Goal: Transaction & Acquisition: Obtain resource

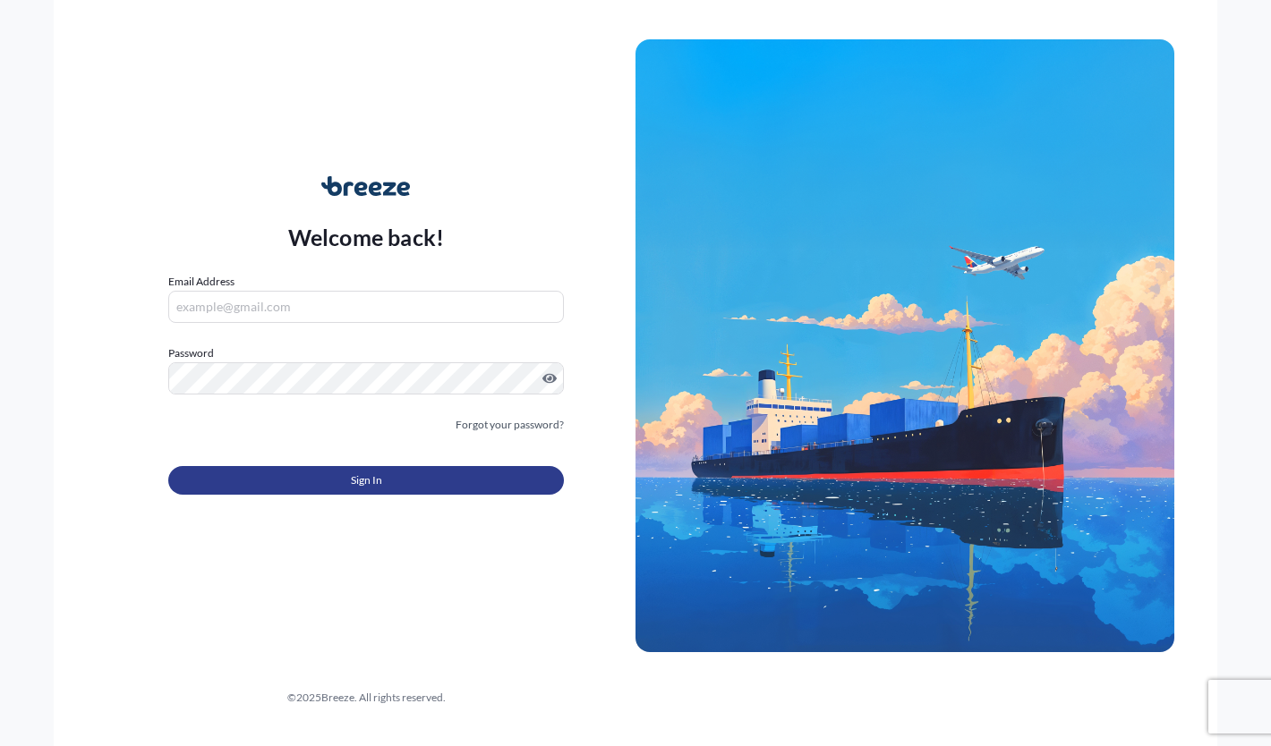
type input "[PERSON_NAME][EMAIL_ADDRESS][PERSON_NAME][DOMAIN_NAME]"
click at [325, 479] on button "Sign In" at bounding box center [366, 480] width 396 height 29
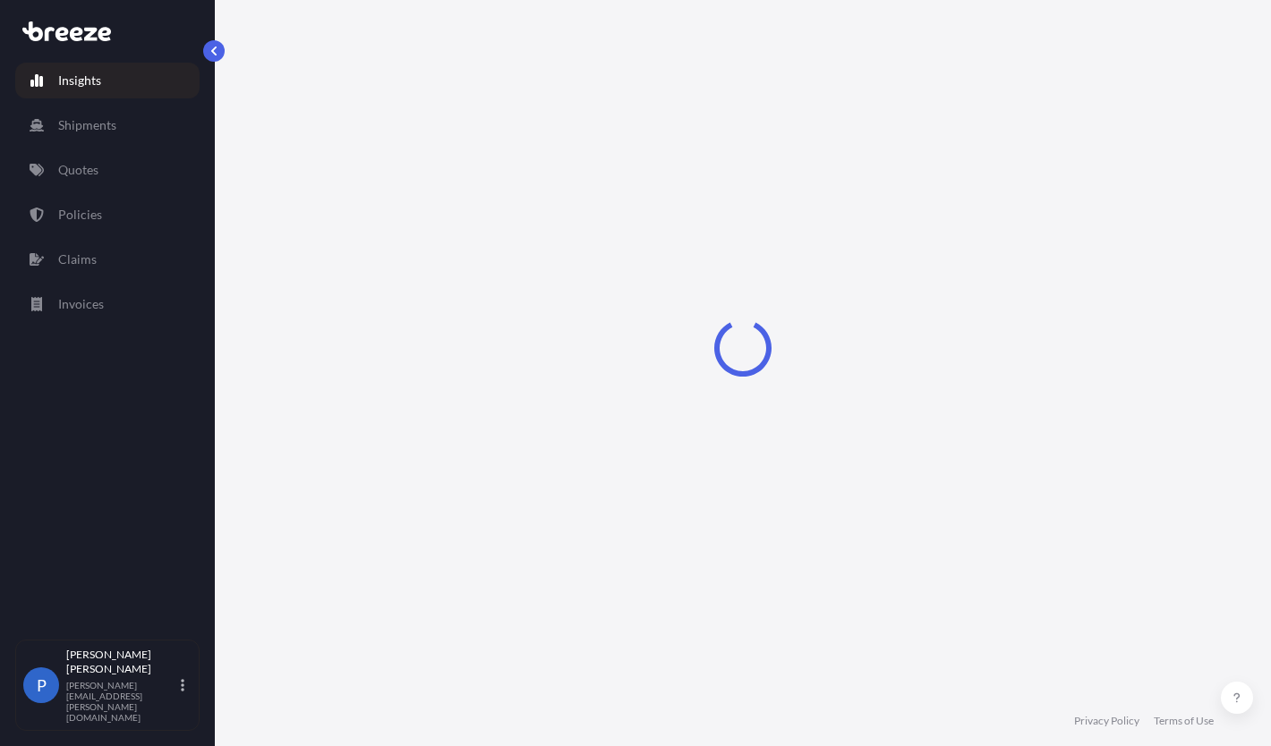
select select "2025"
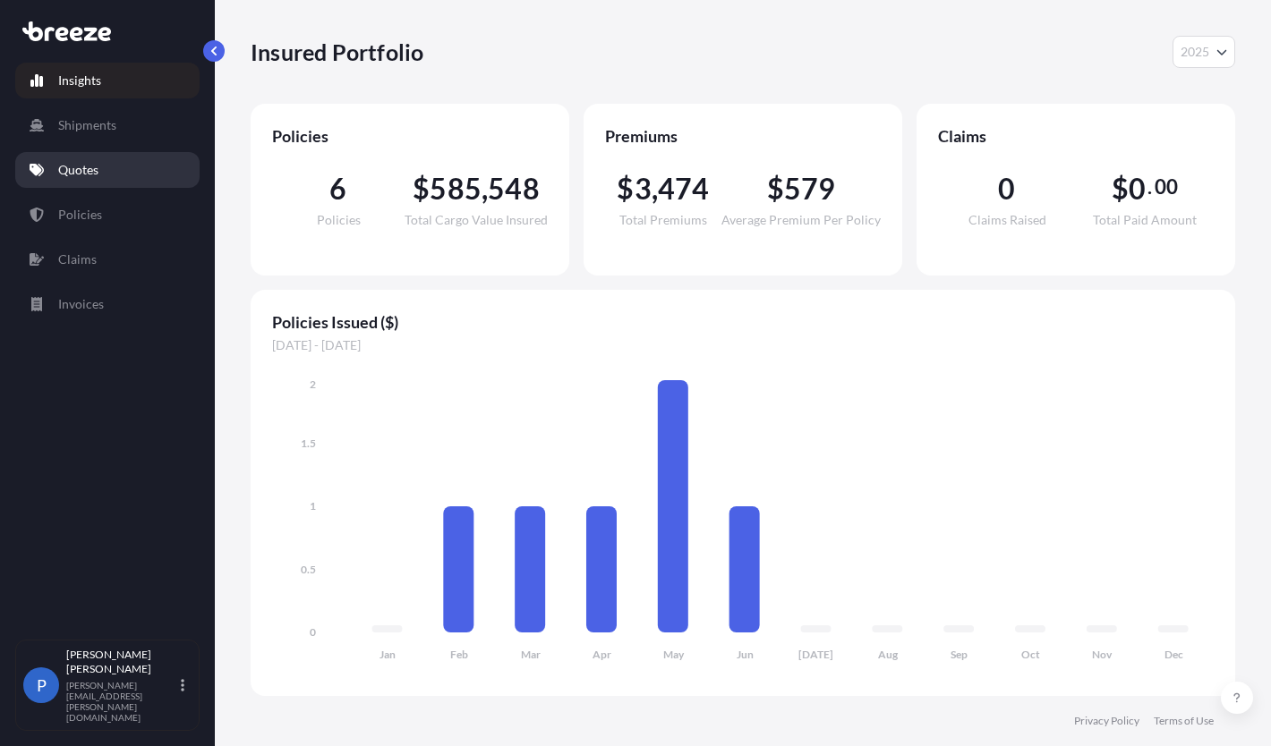
click at [89, 160] on link "Quotes" at bounding box center [107, 170] width 184 height 36
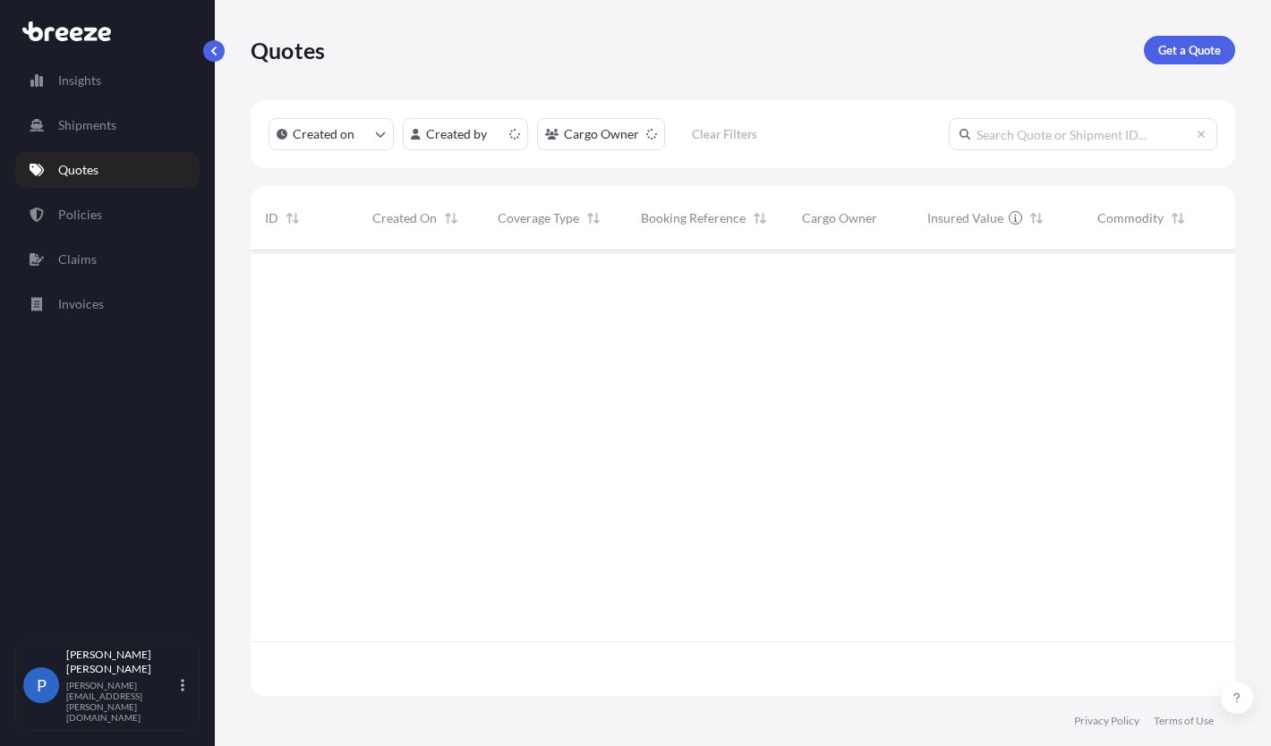
scroll to position [442, 971]
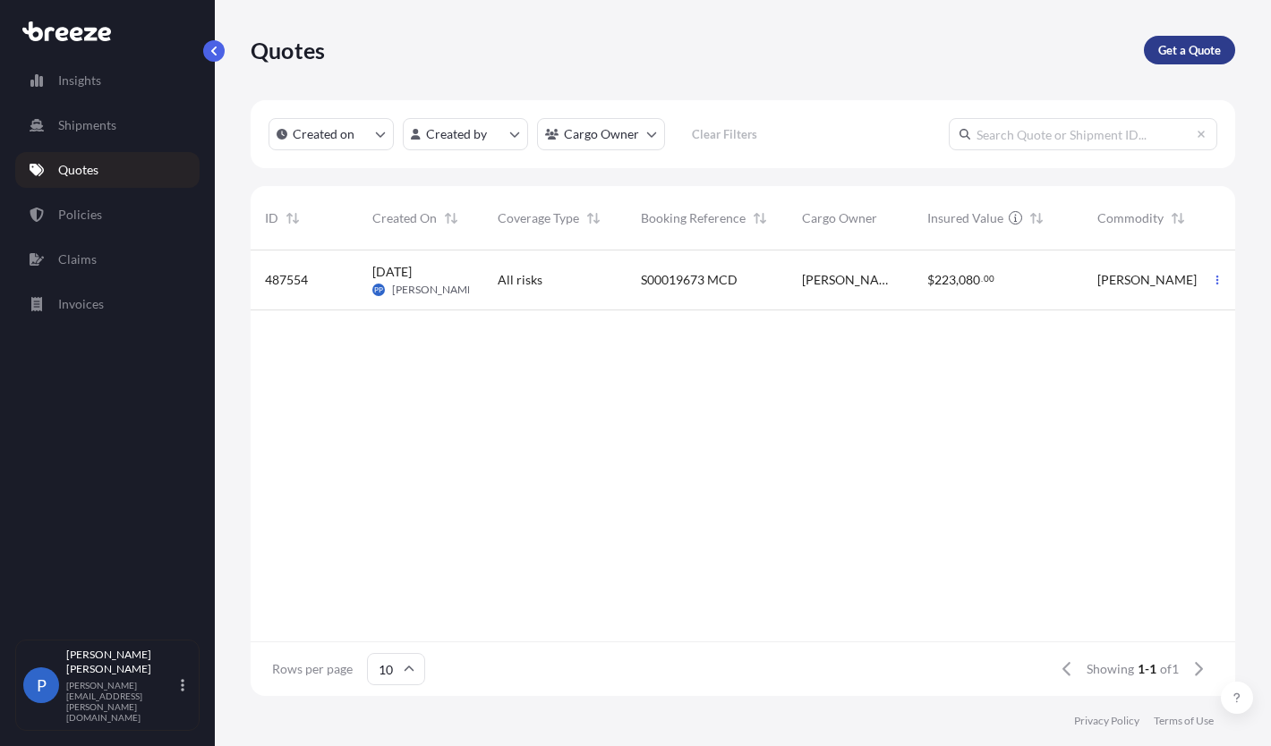
click at [1171, 41] on p "Get a Quote" at bounding box center [1189, 50] width 63 height 18
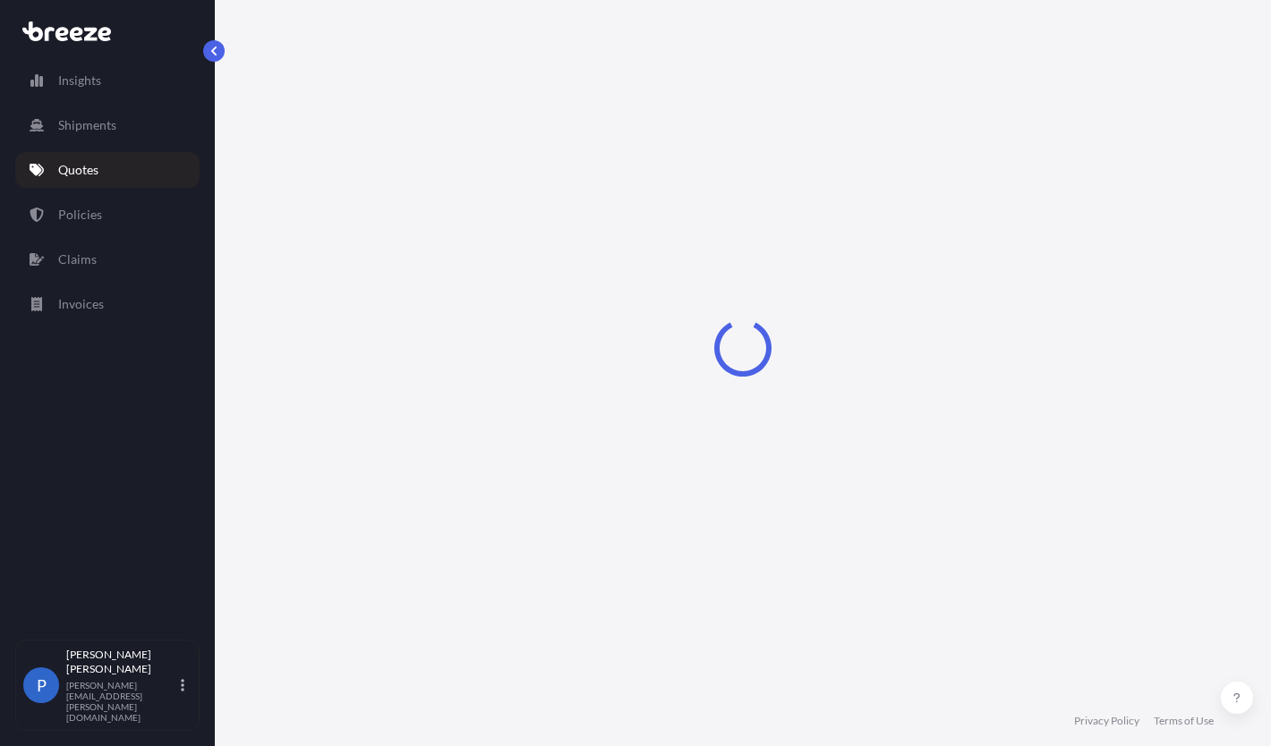
select select "Sea"
select select "1"
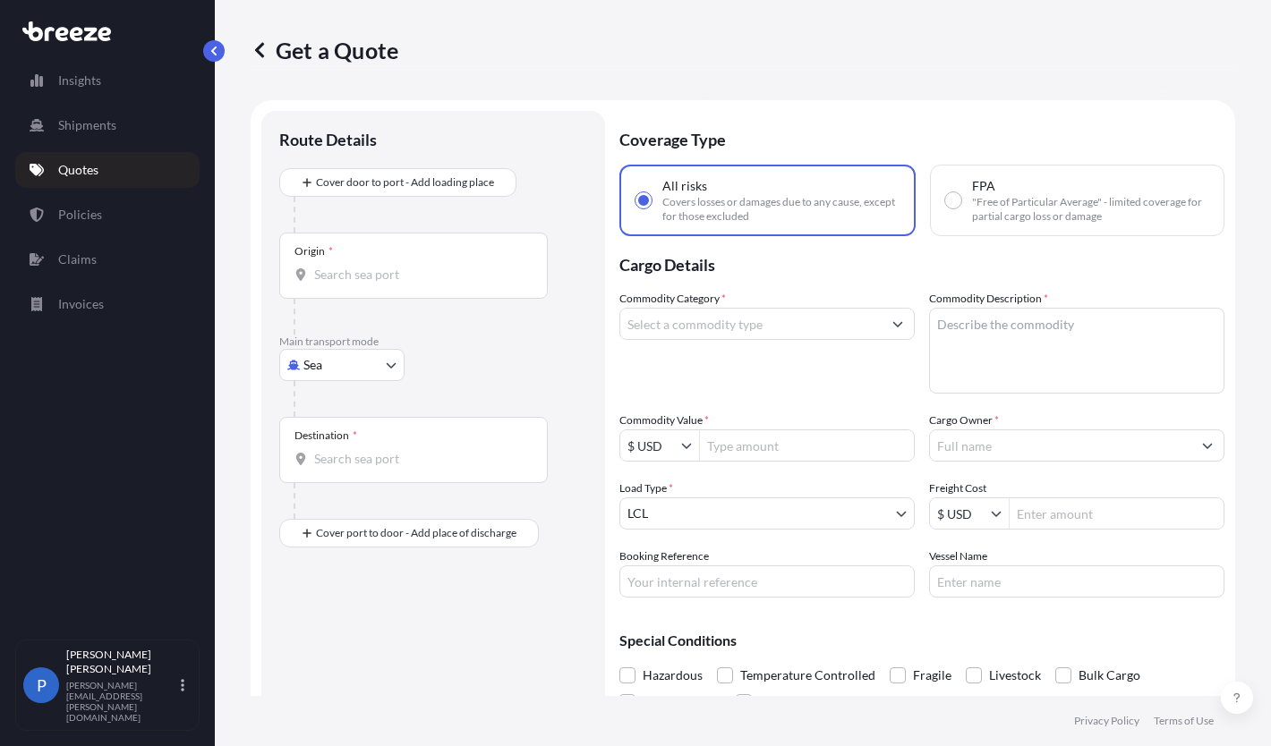
scroll to position [29, 0]
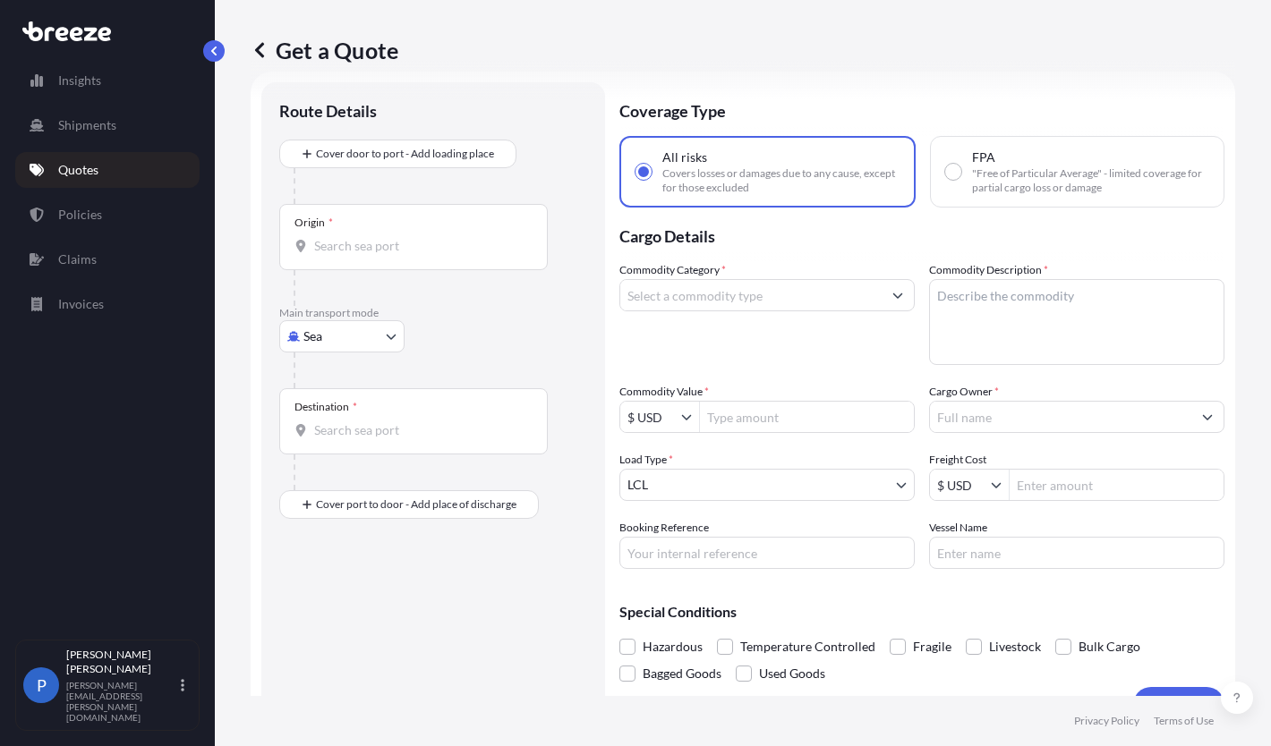
click at [340, 231] on div "Origin *" at bounding box center [413, 237] width 268 height 66
click at [340, 237] on input "Origin *" at bounding box center [419, 246] width 211 height 18
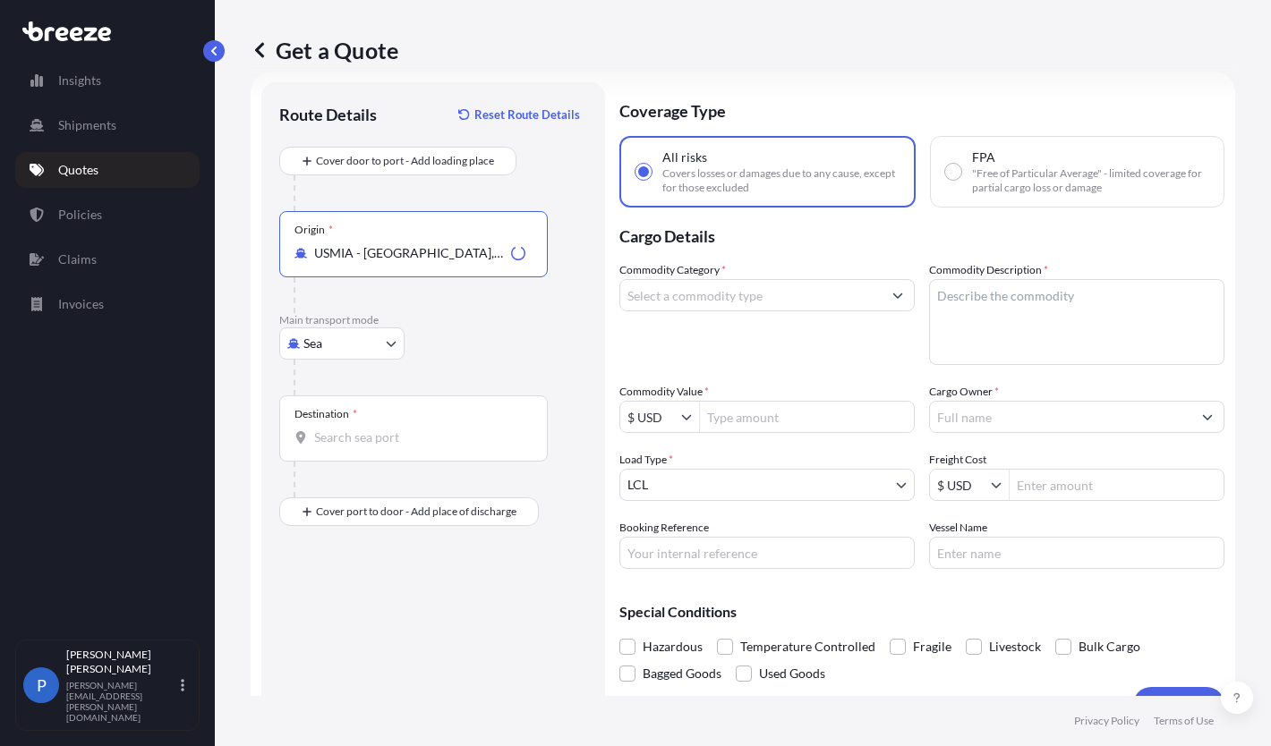
type input "USMIA - [GEOGRAPHIC_DATA], [GEOGRAPHIC_DATA]"
click at [341, 347] on body "10 options available. 8 options available. 0 options available. 10 options avai…" at bounding box center [635, 373] width 1271 height 746
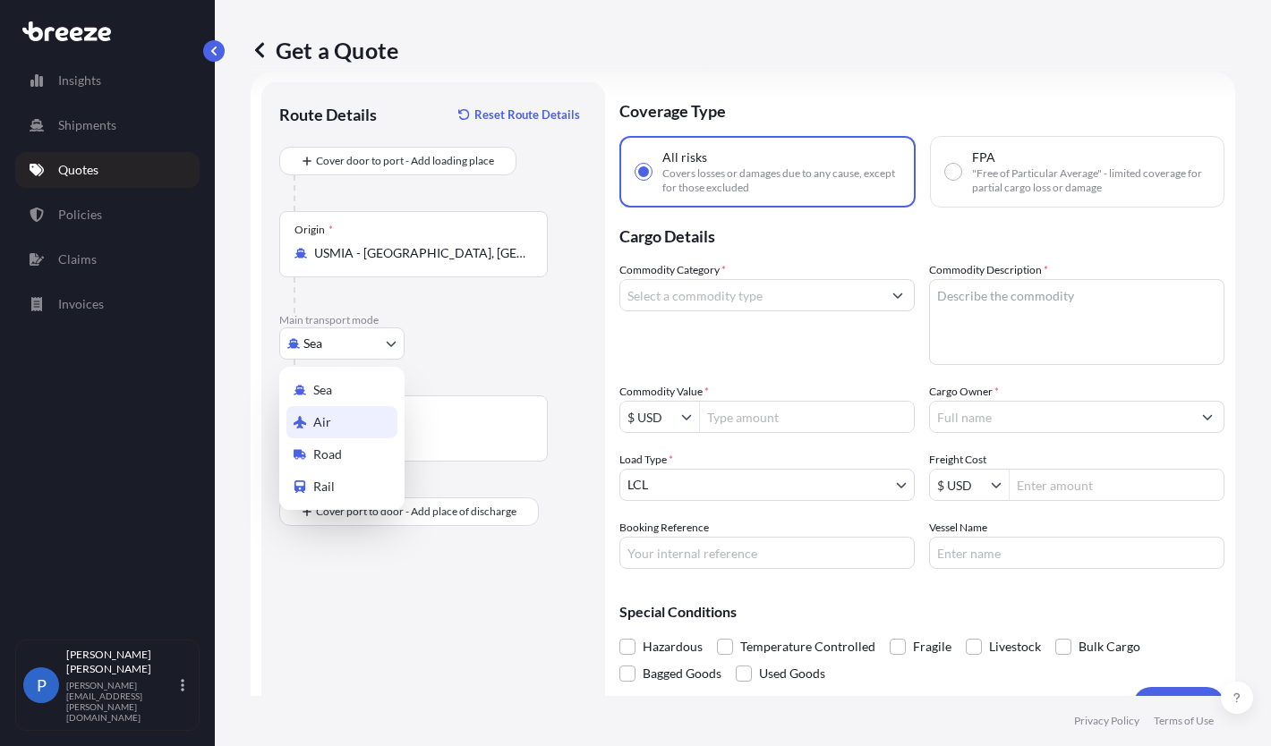
click at [332, 424] on div "Air" at bounding box center [341, 422] width 111 height 32
select select "Air"
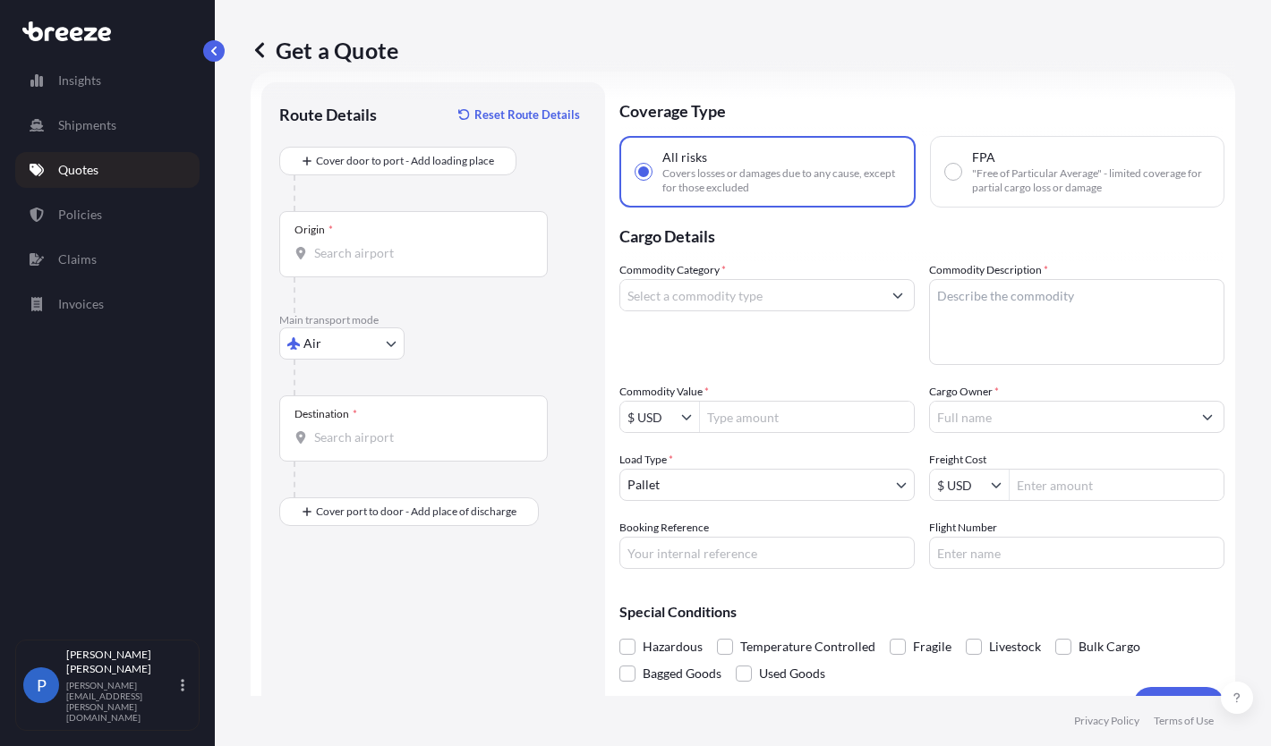
click at [376, 422] on div "Destination *" at bounding box center [413, 429] width 268 height 66
click at [376, 429] on input "Destination *" at bounding box center [419, 438] width 211 height 18
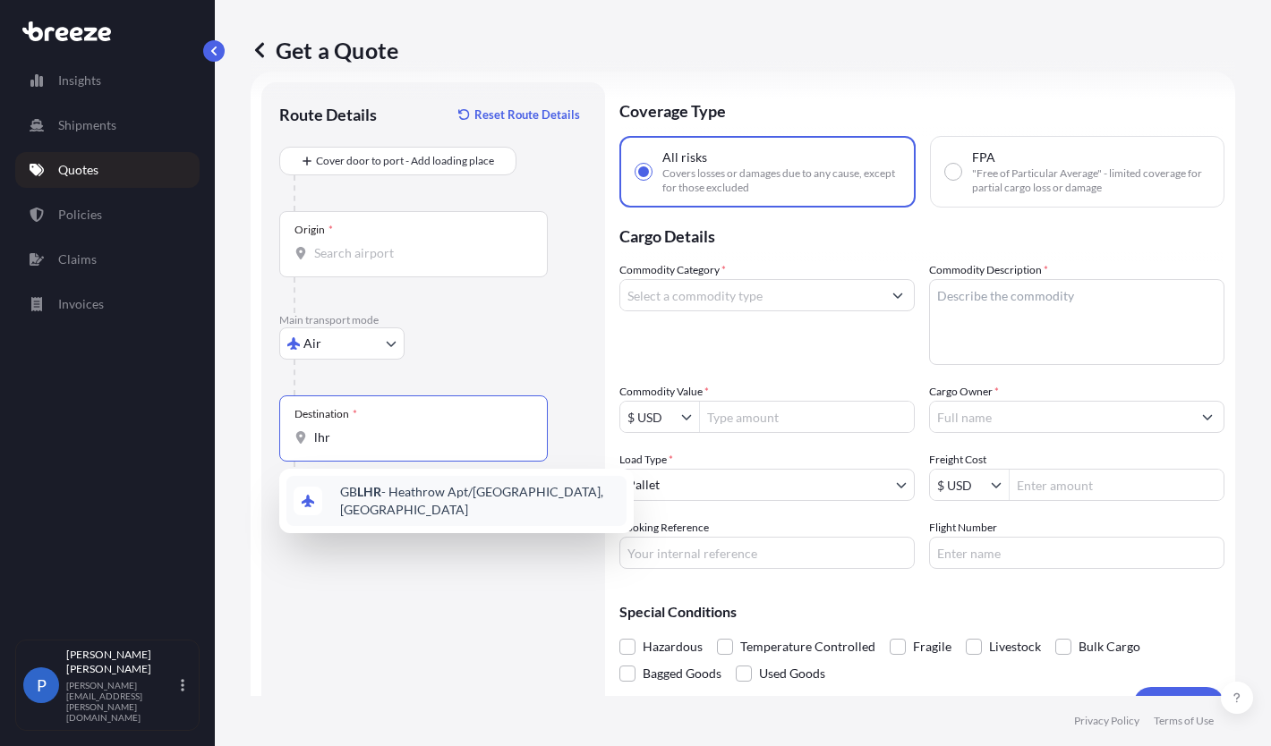
click at [408, 490] on span "GB LHR - Heathrow Apt/[GEOGRAPHIC_DATA], [GEOGRAPHIC_DATA]" at bounding box center [479, 501] width 279 height 36
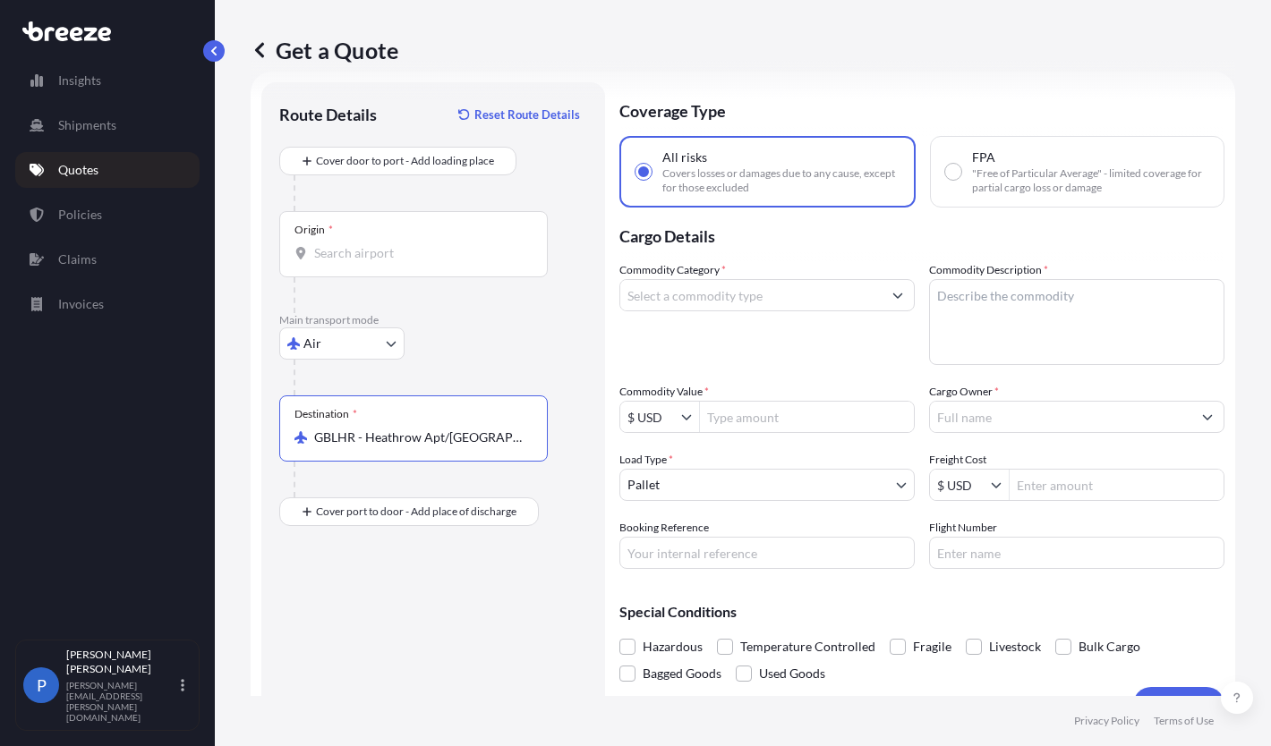
type input "GBLHR - Heathrow Apt/[GEOGRAPHIC_DATA], [GEOGRAPHIC_DATA]"
click at [705, 298] on input "Commodity Category *" at bounding box center [750, 295] width 261 height 32
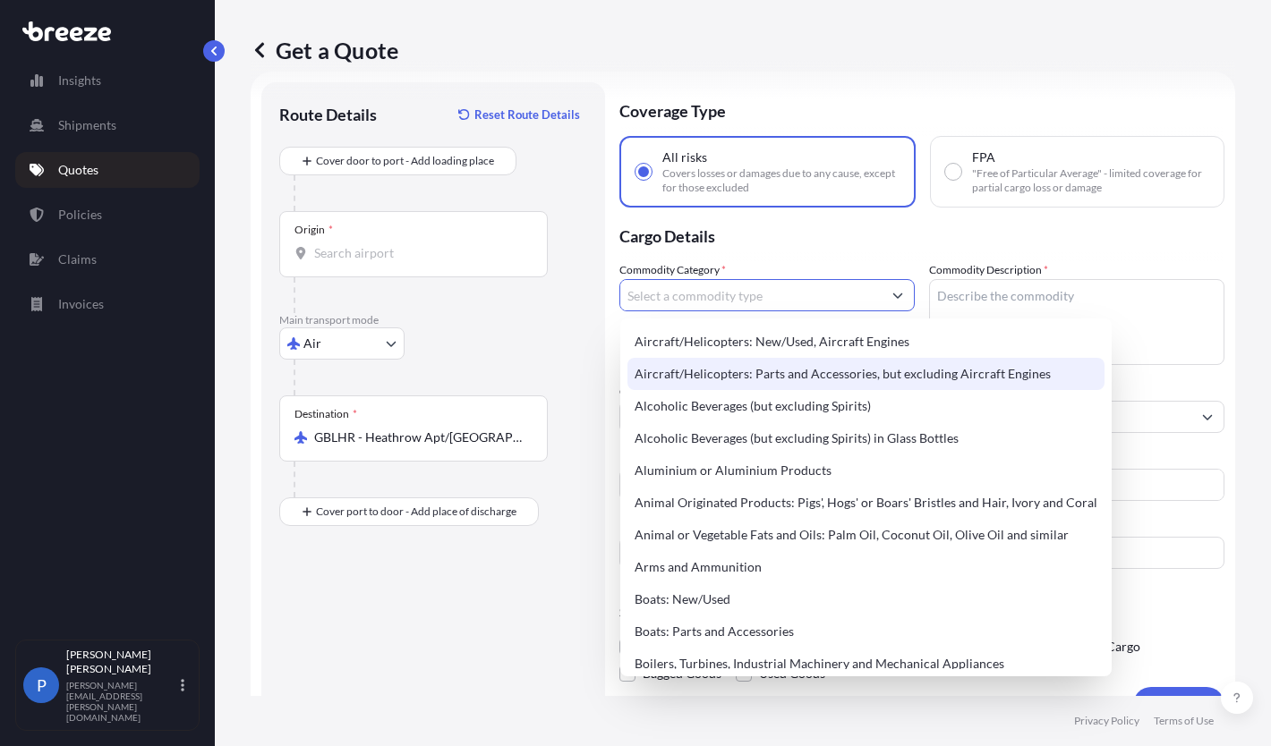
drag, startPoint x: 1092, startPoint y: 359, endPoint x: 1103, endPoint y: 388, distance: 31.4
click at [1103, 388] on div "Aircraft/Helicopters: New/Used, Aircraft Engines Aircraft/Helicopters: Parts an…" at bounding box center [865, 498] width 477 height 344
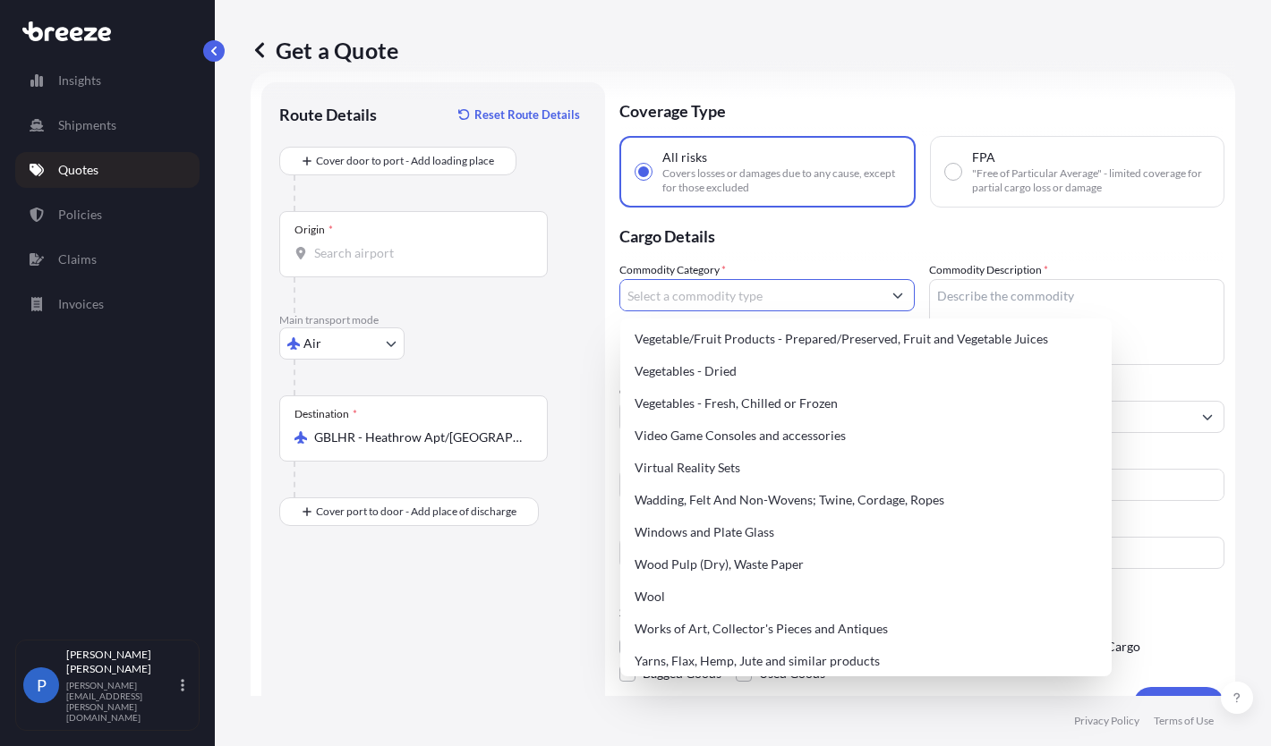
scroll to position [4328, 0]
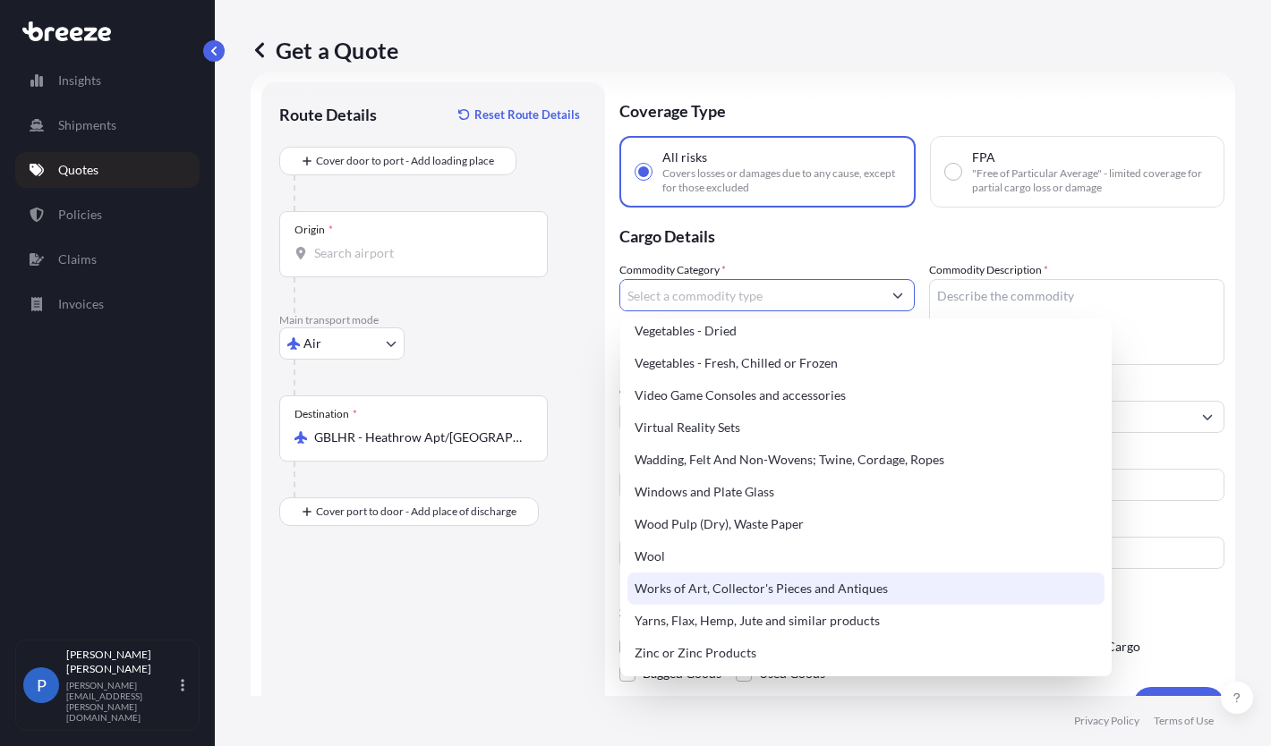
click at [707, 588] on div "Works of Art, Collector's Pieces and Antiques" at bounding box center [865, 589] width 477 height 32
type input "Works of Art, Collector's Pieces and Antiques"
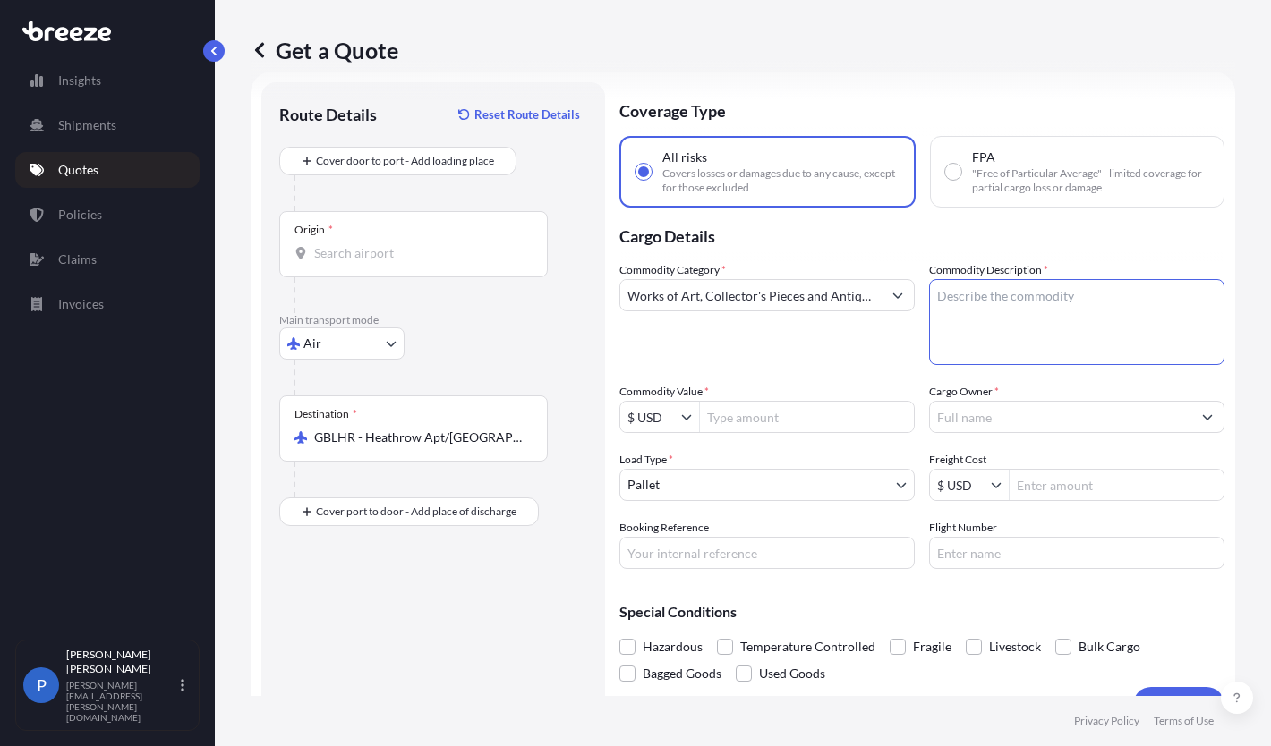
click at [1079, 300] on textarea "Commodity Description *" at bounding box center [1076, 322] width 295 height 86
type textarea "MOdel aircraft"
click at [738, 423] on input "Commodity Value *" at bounding box center [807, 417] width 214 height 32
type input "30,000"
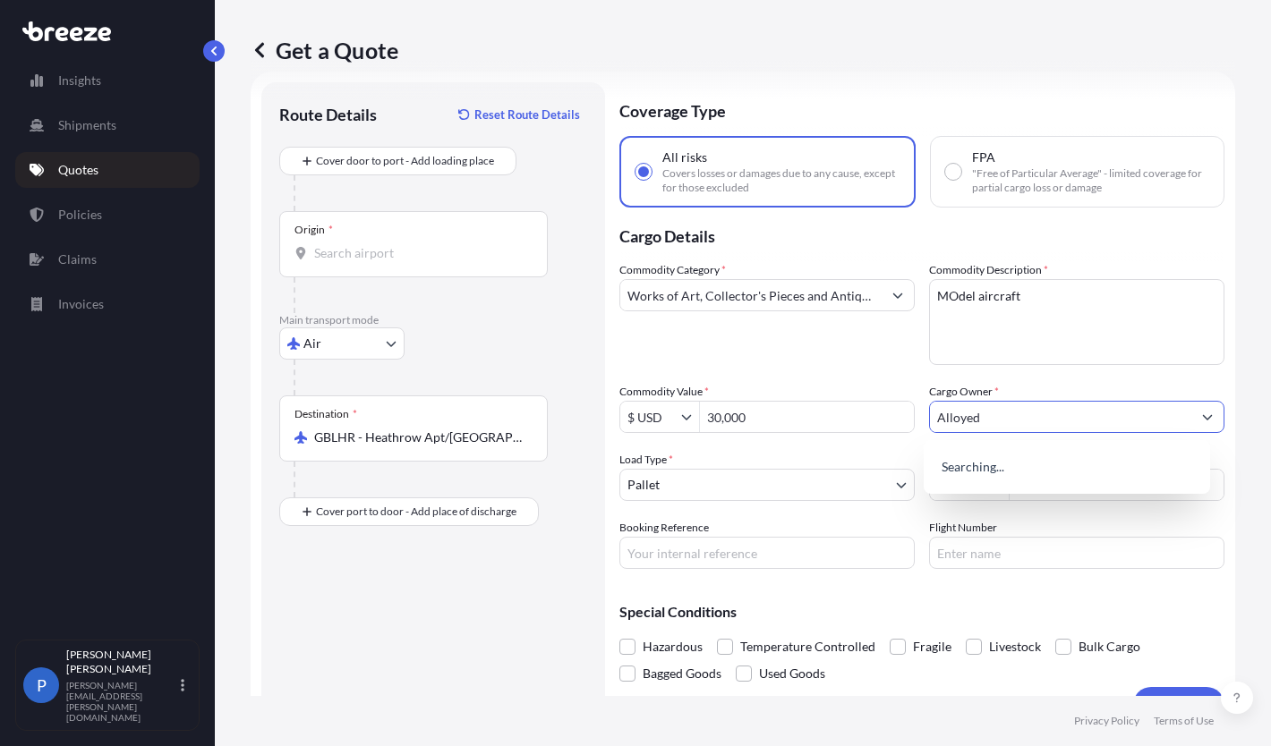
type input "Alloyed"
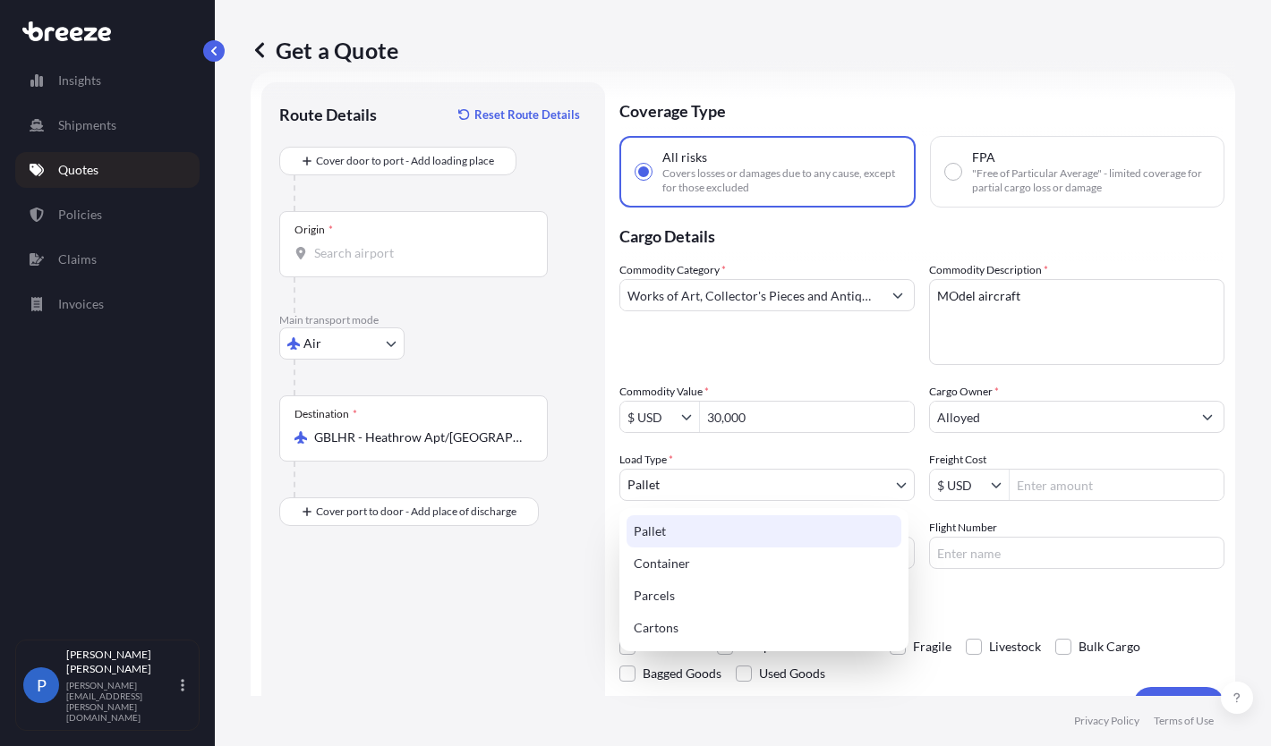
click at [788, 484] on body "13 options available. 3 options available. 0 options available. Insights Shipme…" at bounding box center [635, 373] width 1271 height 746
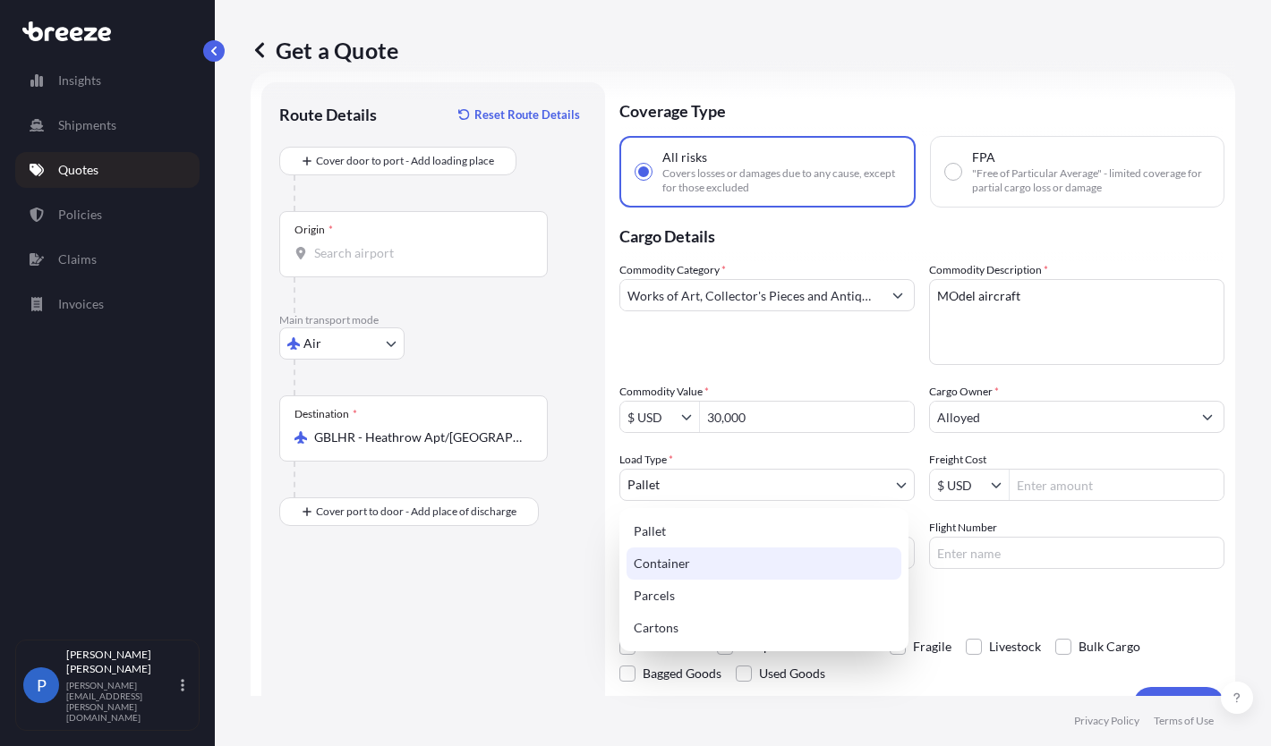
click at [661, 567] on div "Container" at bounding box center [763, 564] width 275 height 32
select select "2"
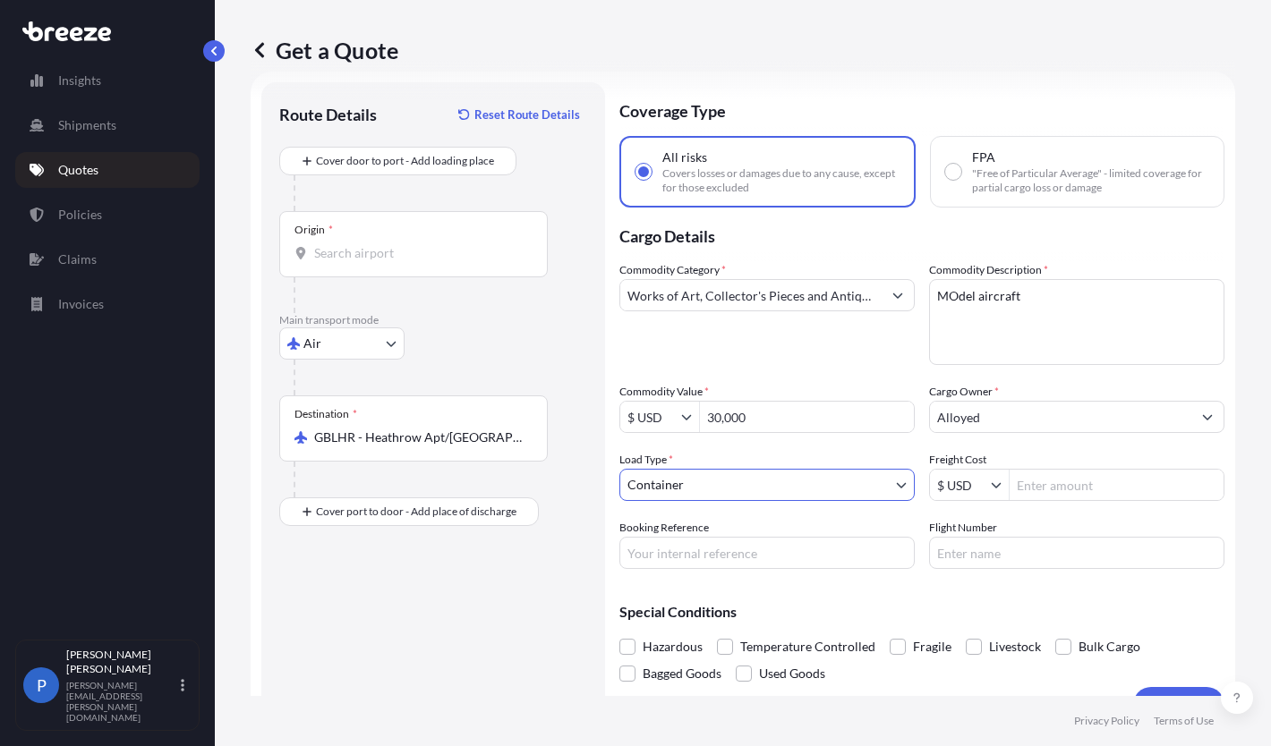
click at [1035, 490] on input "Freight Cost" at bounding box center [1117, 485] width 214 height 32
type input "750"
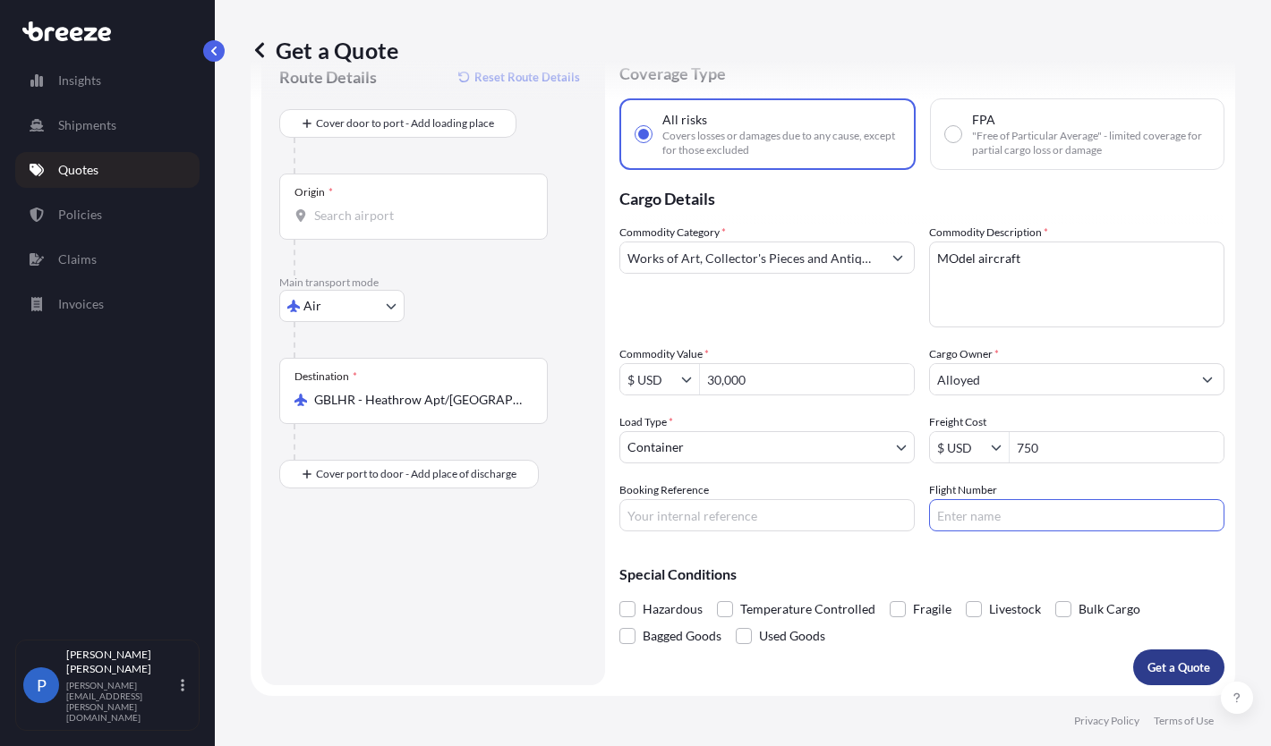
click at [1173, 667] on p "Get a Quote" at bounding box center [1178, 668] width 63 height 18
click at [483, 215] on input "Origin * Please select an origin" at bounding box center [419, 216] width 211 height 18
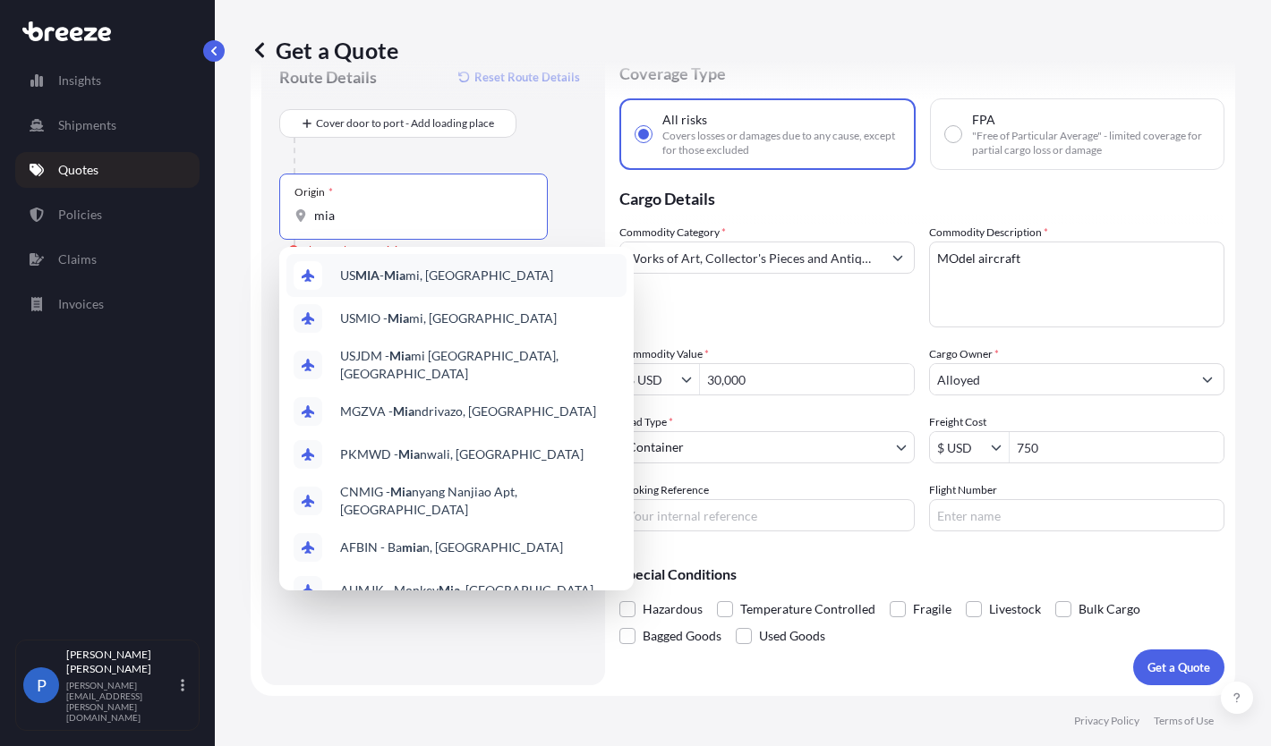
click at [413, 277] on span "US MIA - Mia mi, [GEOGRAPHIC_DATA]" at bounding box center [446, 276] width 213 height 18
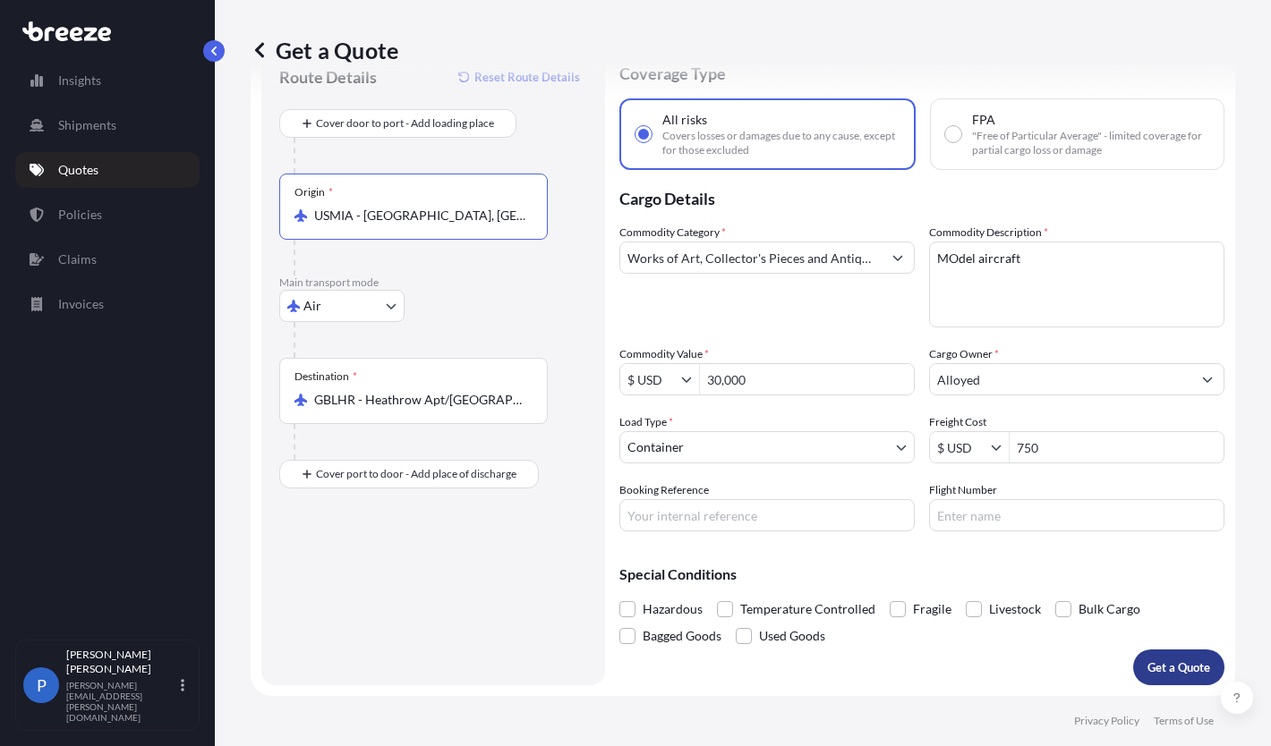
type input "USMIA - [GEOGRAPHIC_DATA], [GEOGRAPHIC_DATA]"
click at [1155, 661] on p "Get a Quote" at bounding box center [1178, 668] width 63 height 18
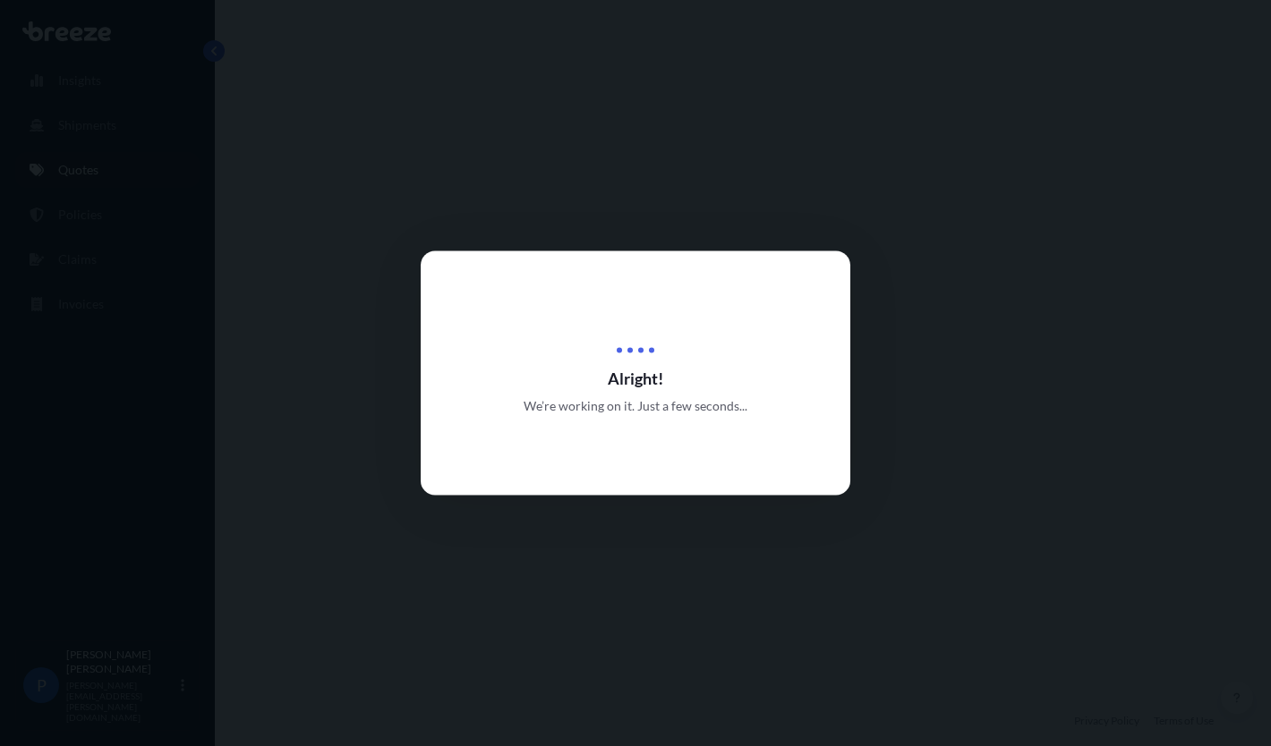
select select "Air"
select select "2"
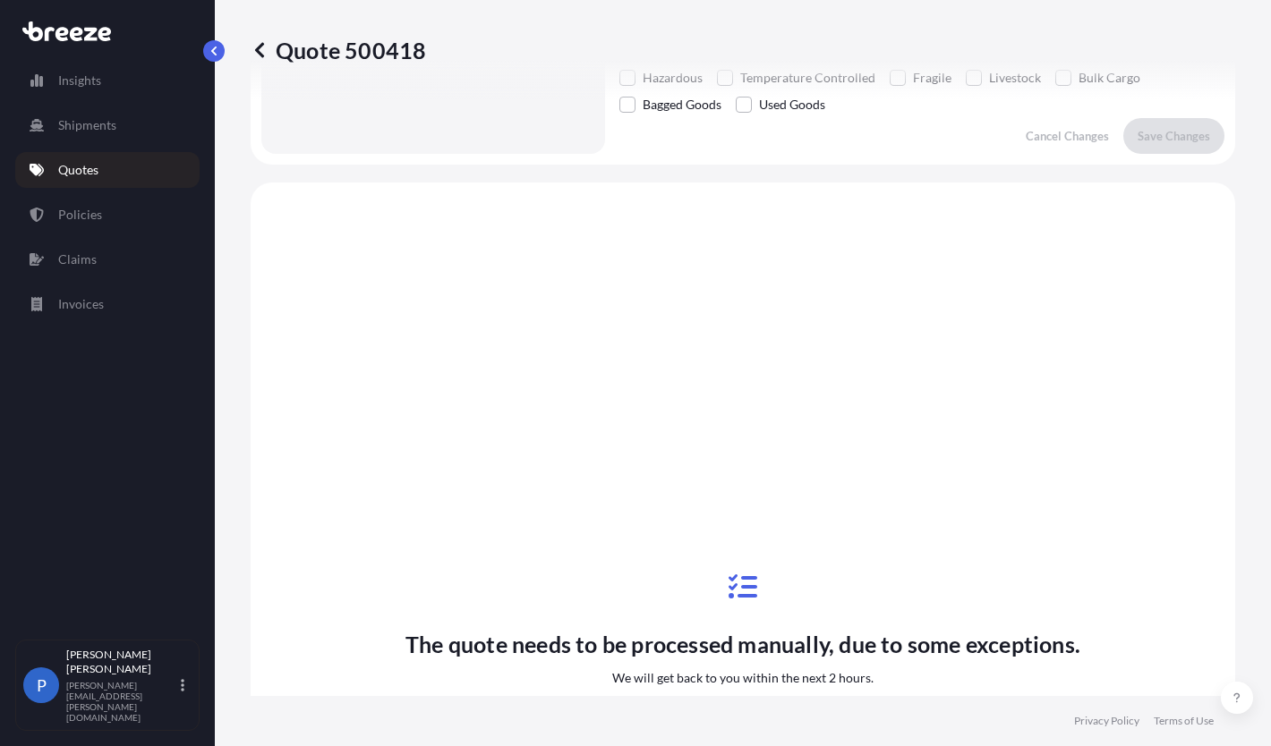
scroll to position [691, 0]
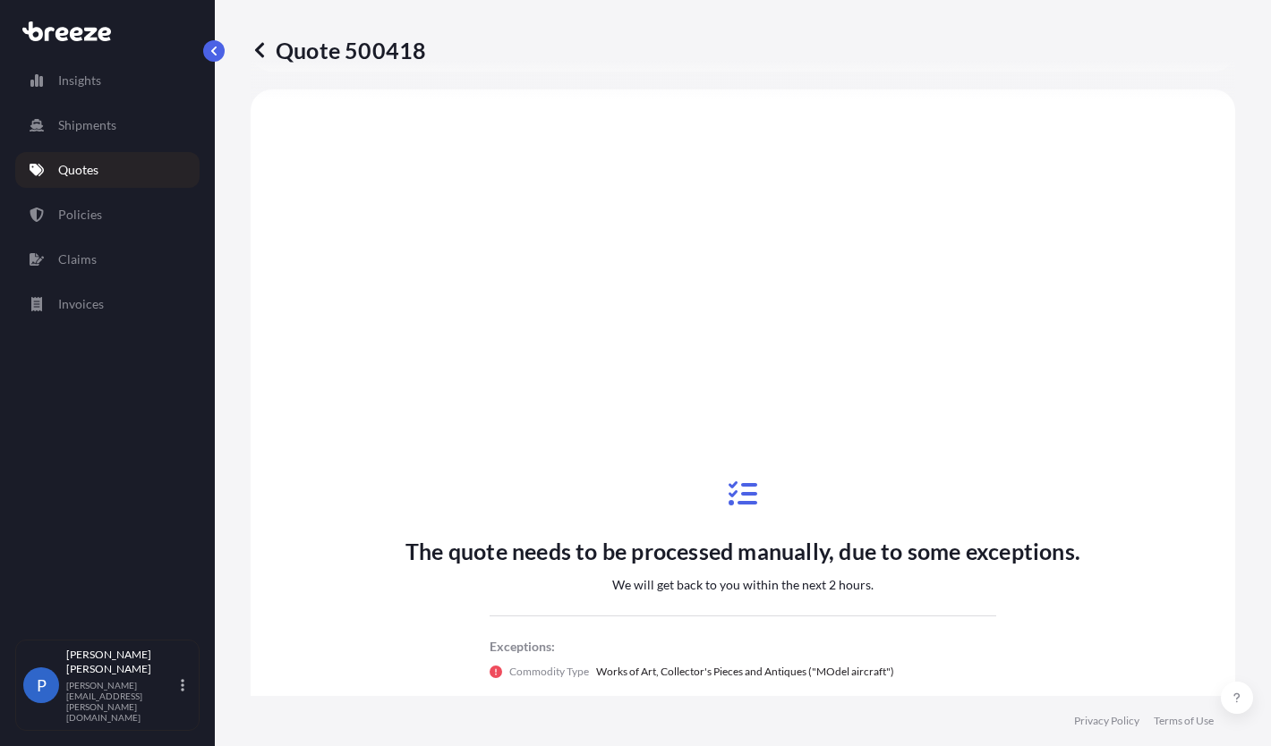
select select "Sea"
select select "1"
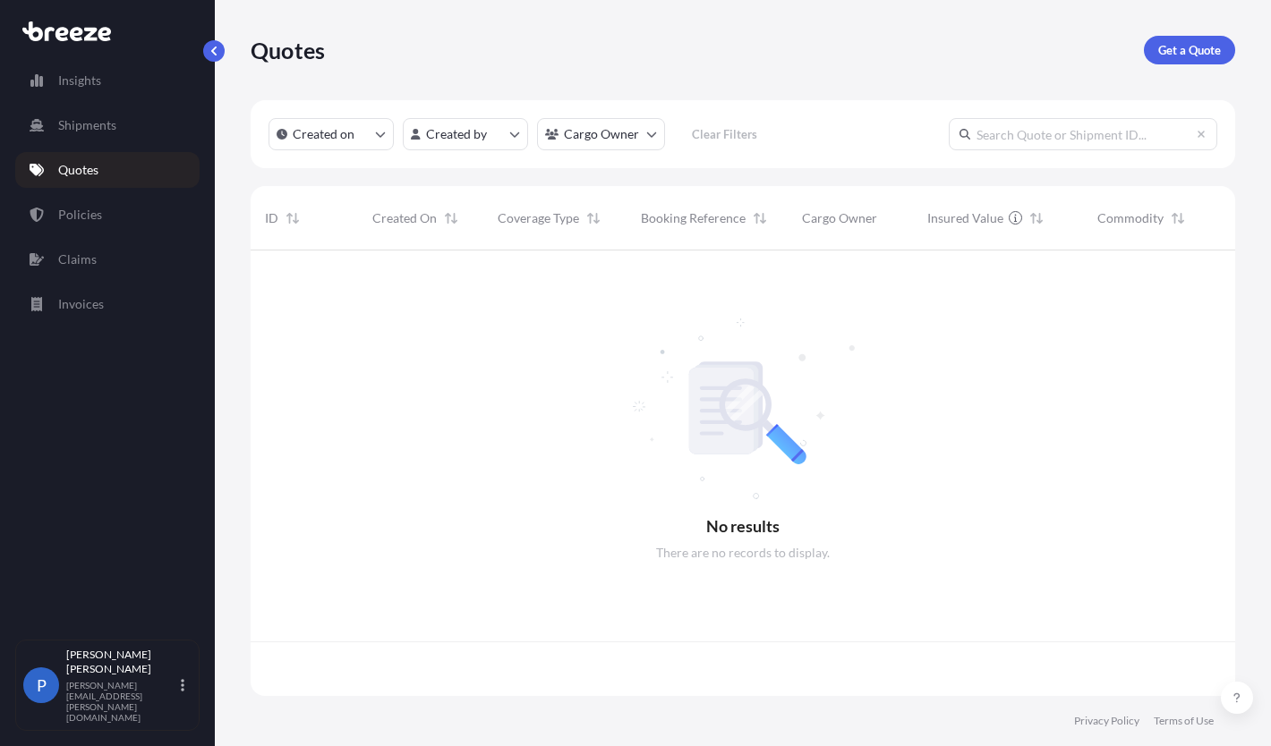
scroll to position [442, 971]
